Goal: Use online tool/utility: Utilize a website feature to perform a specific function

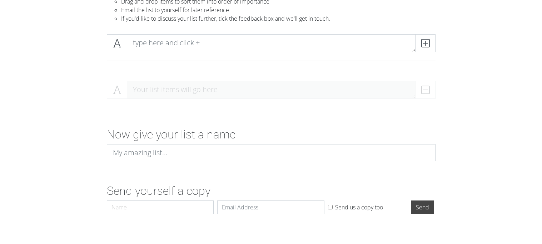
scroll to position [70, 0]
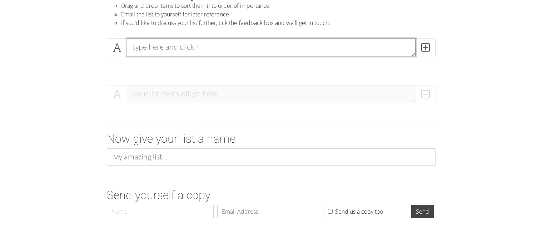
click at [171, 51] on textarea at bounding box center [271, 48] width 289 height 18
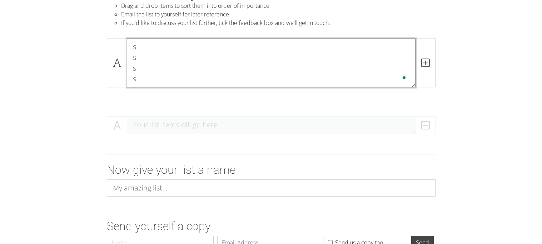
scroll to position [0, 0]
type textarea "s s s s"
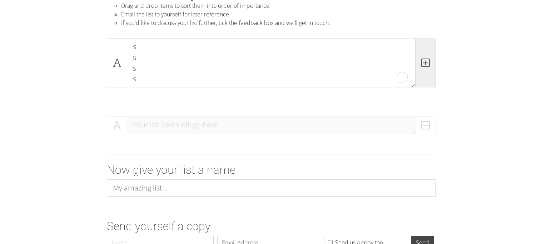
click at [429, 75] on span at bounding box center [425, 63] width 20 height 49
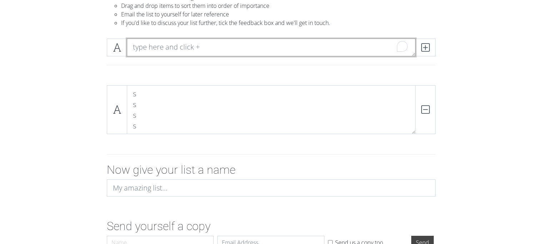
click at [366, 53] on textarea "To enrich screen reader interactions, please activate Accessibility in Grammarl…" at bounding box center [271, 48] width 289 height 18
type textarea "r"
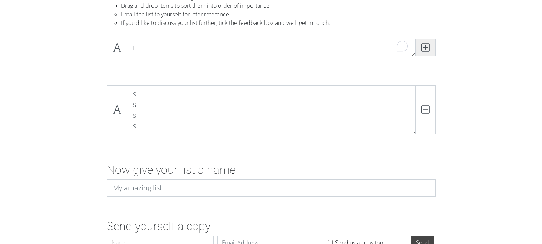
click at [422, 51] on icon at bounding box center [425, 47] width 8 height 7
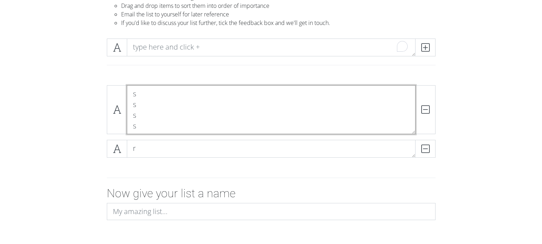
click at [142, 105] on textarea "s s s s" at bounding box center [271, 109] width 289 height 49
type textarea "s"
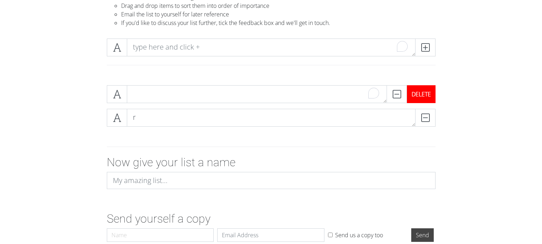
click at [428, 93] on div "DELETE" at bounding box center [421, 94] width 29 height 18
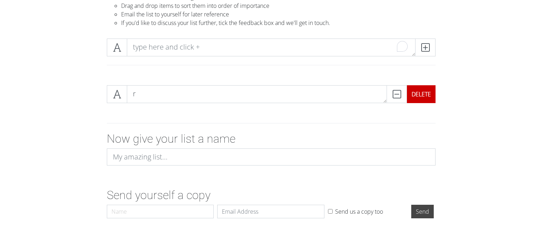
click at [428, 93] on div "DELETE" at bounding box center [421, 94] width 29 height 18
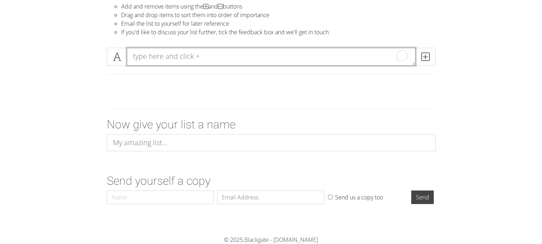
click at [346, 58] on textarea "To enrich screen reader interactions, please activate Accessibility in Grammarl…" at bounding box center [271, 57] width 289 height 18
paste textarea "interests"
type textarea "interests"
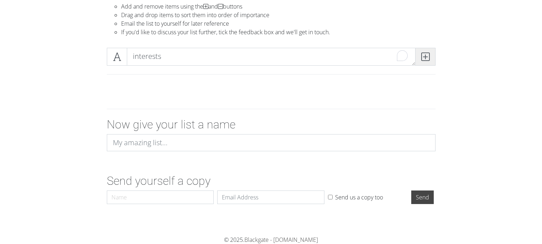
click at [424, 62] on span at bounding box center [425, 57] width 20 height 18
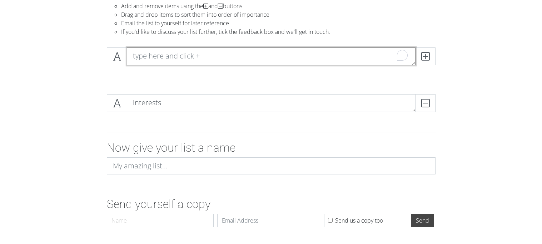
paste textarea "salary"
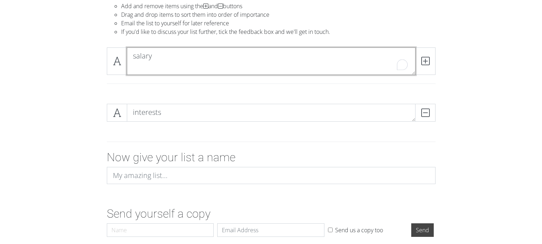
scroll to position [0, 0]
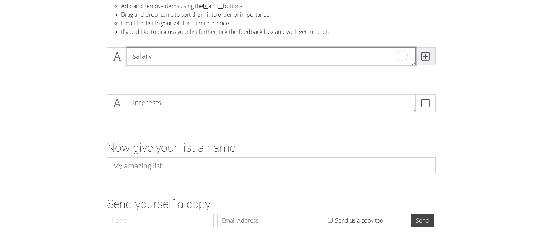
type textarea "salary"
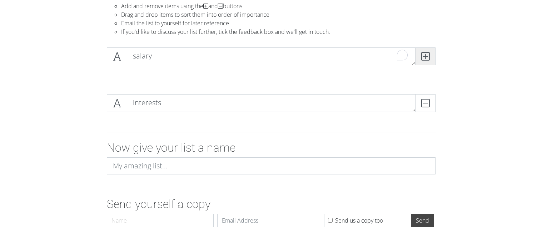
click at [430, 52] on span at bounding box center [425, 57] width 20 height 18
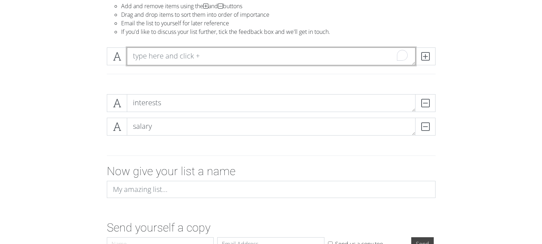
paste textarea "future of career"
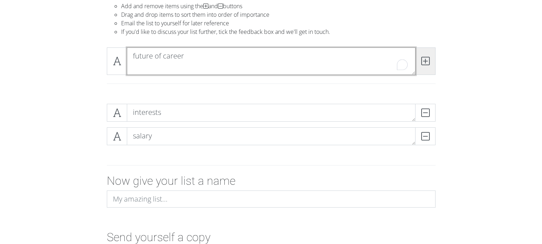
type textarea "future of career"
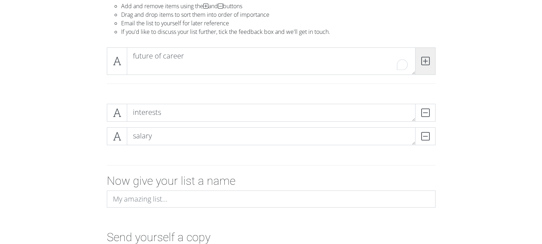
click at [431, 54] on span at bounding box center [425, 62] width 20 height 28
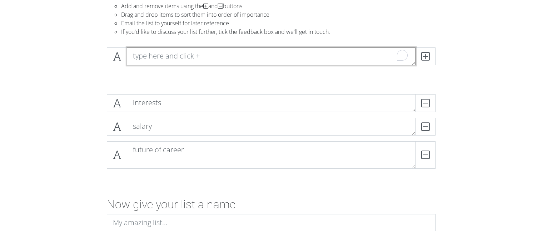
paste textarea "education"
type textarea "education"
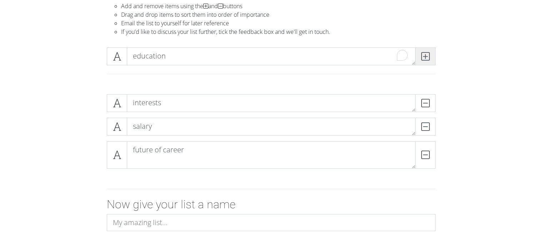
click at [422, 56] on icon at bounding box center [425, 56] width 8 height 7
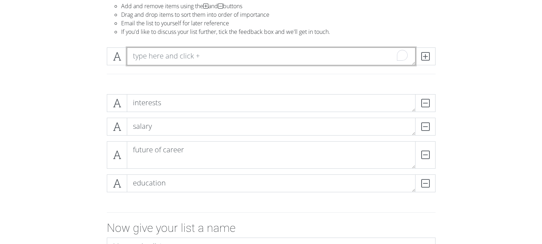
paste textarea "career expectation"
type textarea "career expectation"
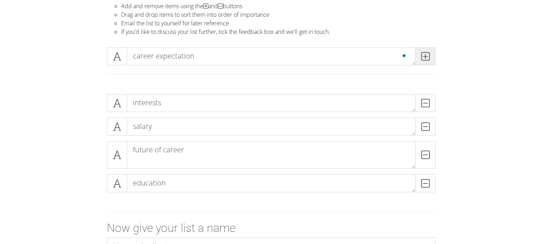
click at [431, 53] on span at bounding box center [425, 57] width 20 height 18
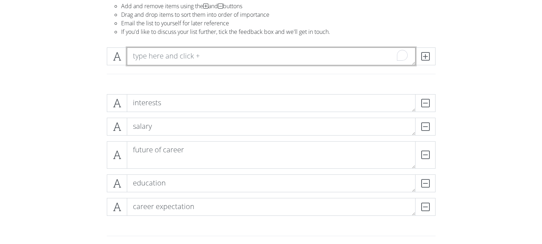
paste textarea "environment"
type textarea "environment"
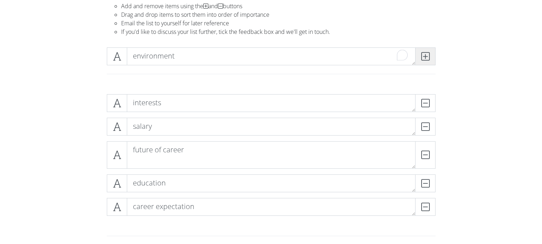
click at [426, 53] on icon at bounding box center [425, 56] width 8 height 7
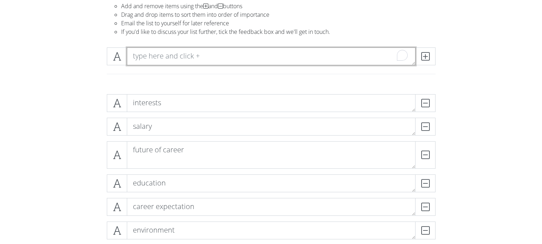
paste textarea "location"
type textarea "location"
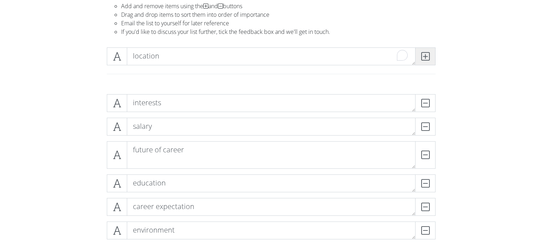
click at [423, 50] on span at bounding box center [425, 57] width 20 height 18
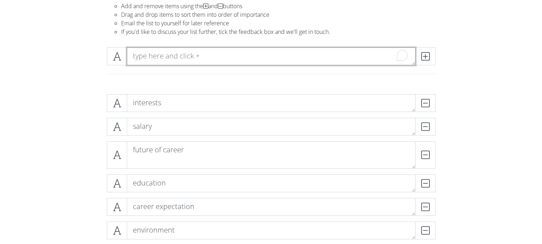
paste textarea "realism"
type textarea "realism"
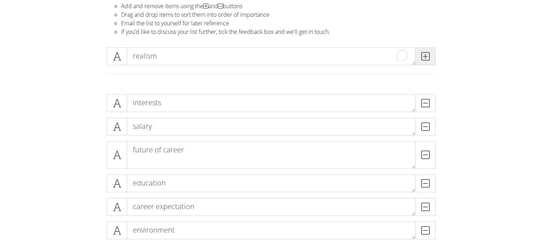
click at [422, 49] on span at bounding box center [425, 57] width 20 height 18
click at [466, 78] on div at bounding box center [271, 65] width 407 height 47
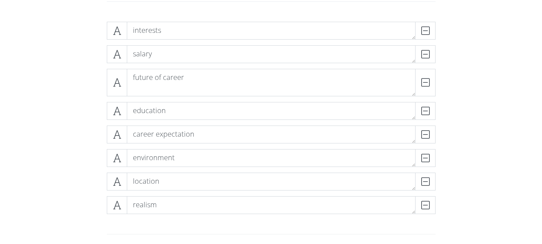
scroll to position [132, 0]
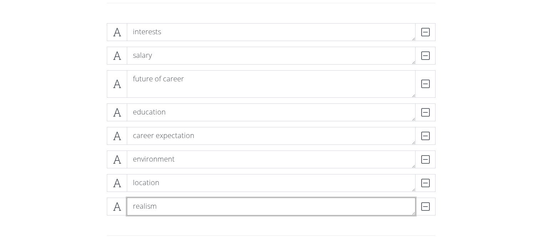
click at [127, 206] on textarea "realism" at bounding box center [271, 207] width 289 height 18
